Goal: Navigation & Orientation: Find specific page/section

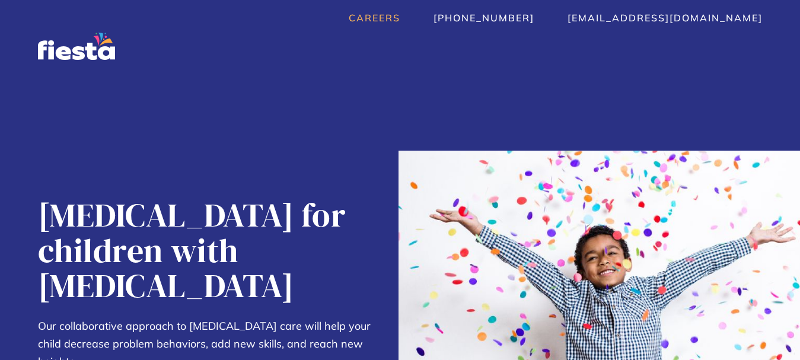
click at [400, 17] on link "Careers" at bounding box center [375, 18] width 52 height 12
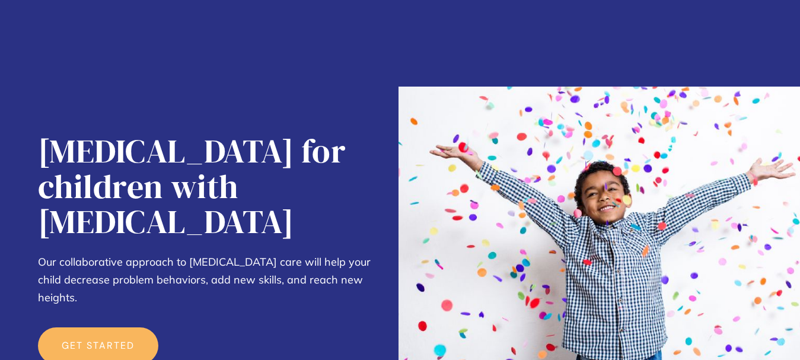
scroll to position [178, 0]
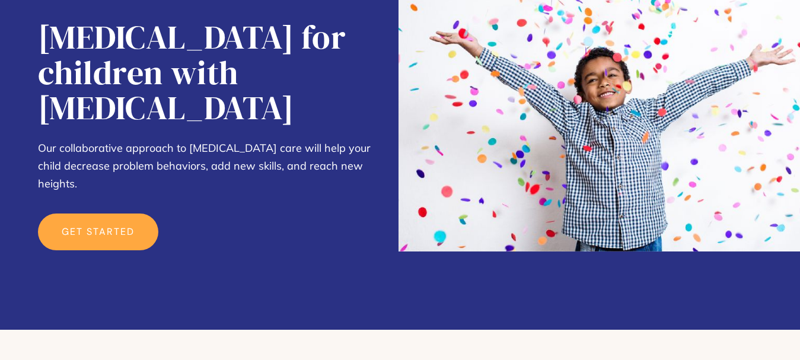
click at [125, 213] on link "get started" at bounding box center [98, 231] width 120 height 37
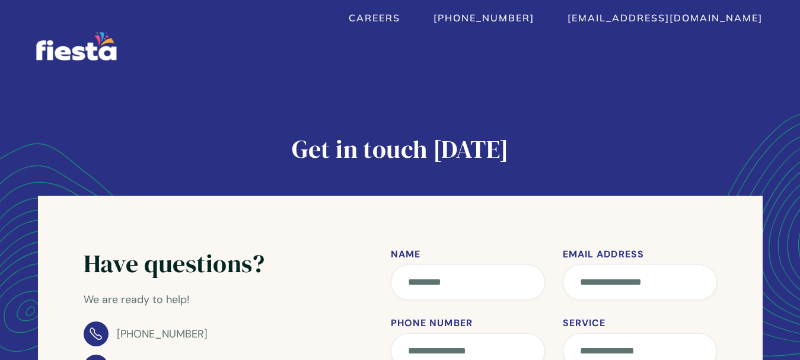
click at [60, 42] on img "home" at bounding box center [76, 46] width 80 height 28
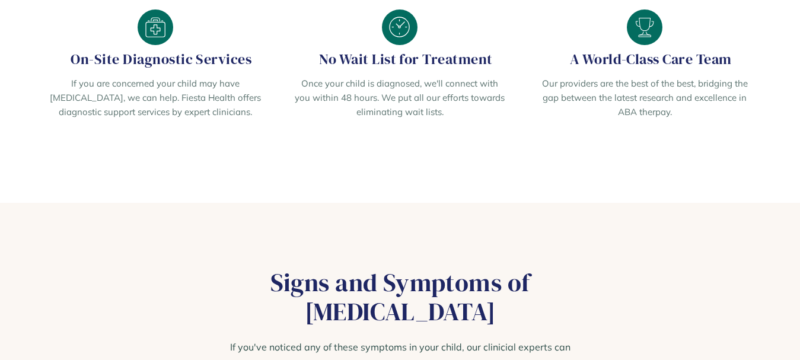
scroll to position [1571, 0]
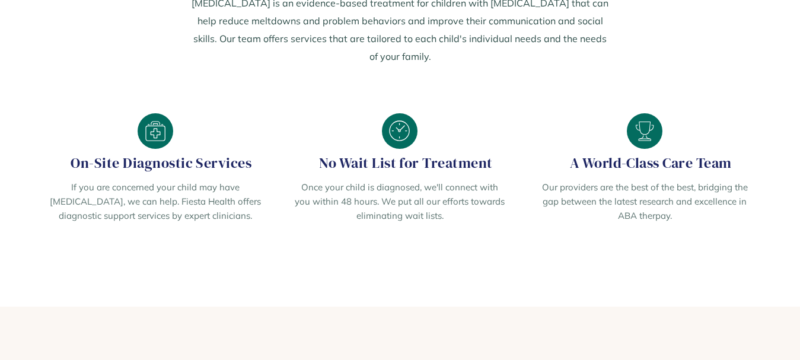
click at [787, 214] on section "Your partner on the journey. ABA Therapy is an evidence-based treatment for chi…" at bounding box center [400, 100] width 800 height 413
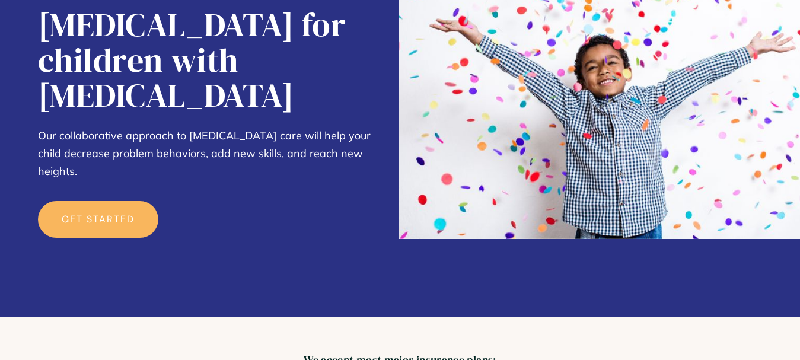
scroll to position [0, 0]
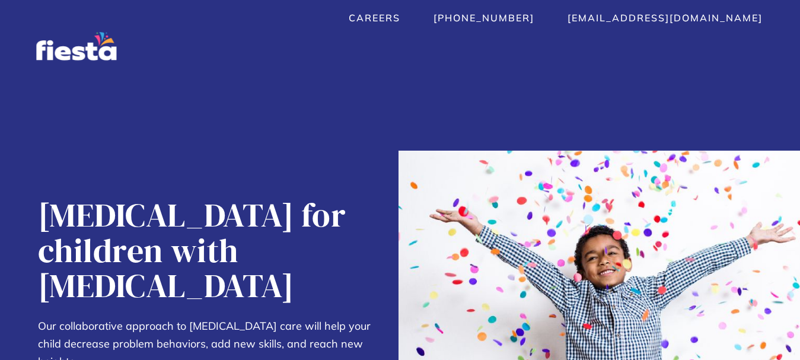
click at [72, 46] on img "home" at bounding box center [76, 46] width 80 height 28
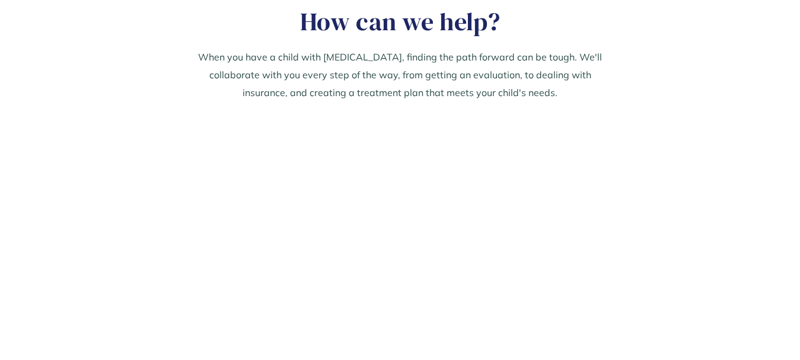
scroll to position [711, 0]
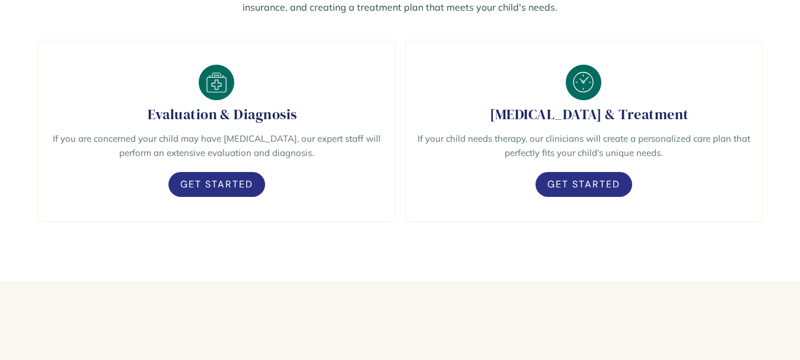
drag, startPoint x: 688, startPoint y: 239, endPoint x: 667, endPoint y: 226, distance: 25.3
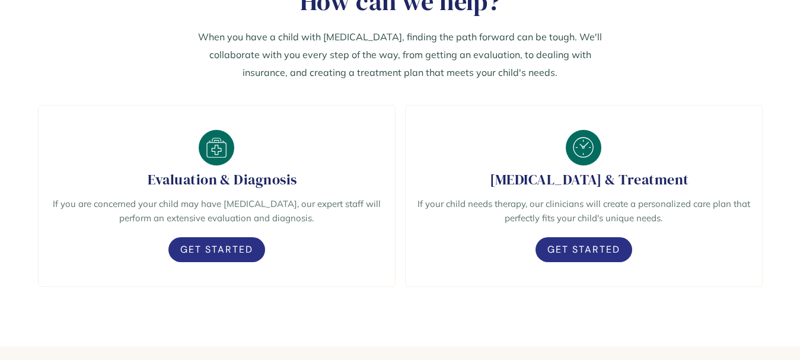
scroll to position [534, 0]
